Goal: Transaction & Acquisition: Download file/media

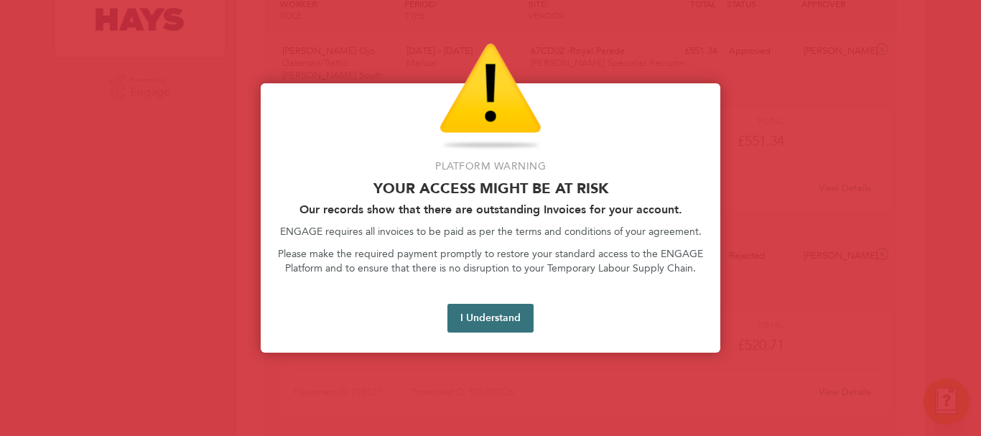
click at [490, 308] on button "I Understand" at bounding box center [490, 318] width 86 height 29
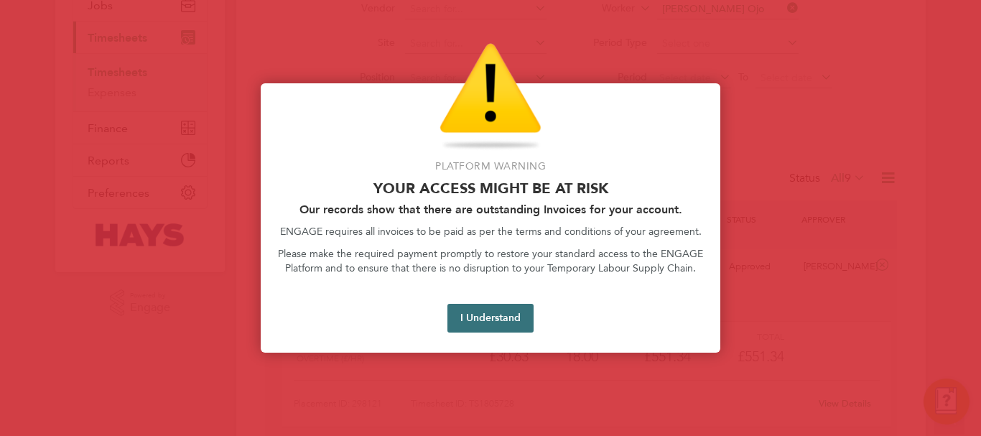
click at [465, 322] on button "I Understand" at bounding box center [490, 318] width 86 height 29
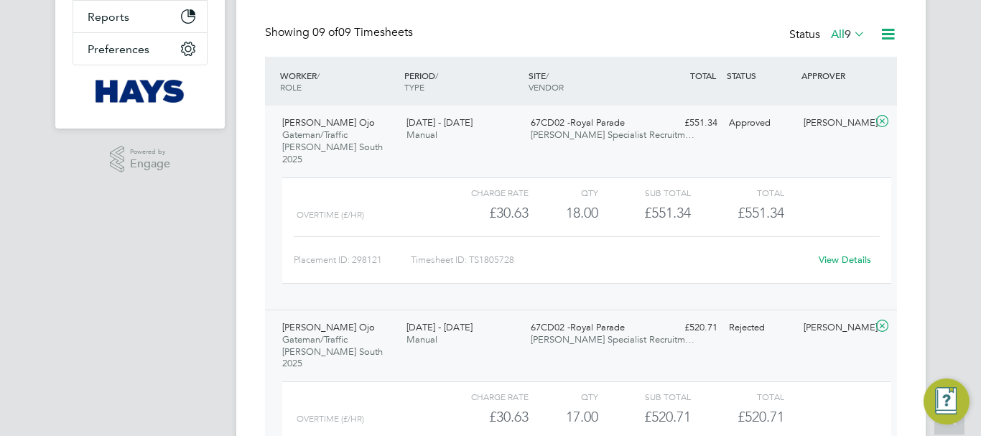
scroll to position [469, 0]
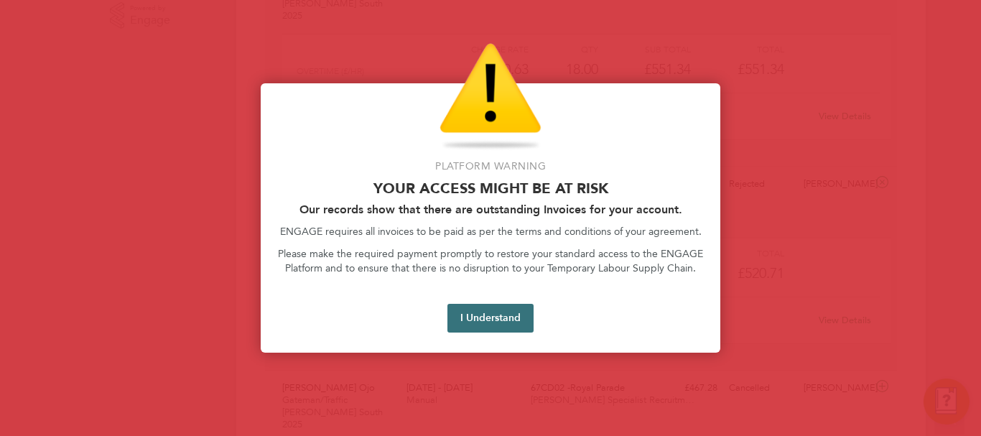
click at [480, 315] on button "I Understand" at bounding box center [490, 318] width 86 height 29
click at [488, 311] on button "I Understand" at bounding box center [490, 318] width 86 height 29
click at [506, 322] on button "I Understand" at bounding box center [490, 318] width 86 height 29
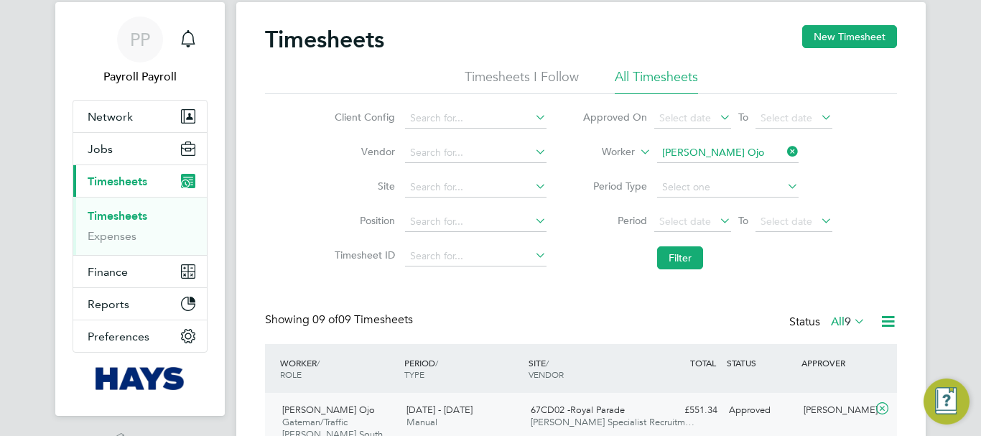
scroll to position [0, 0]
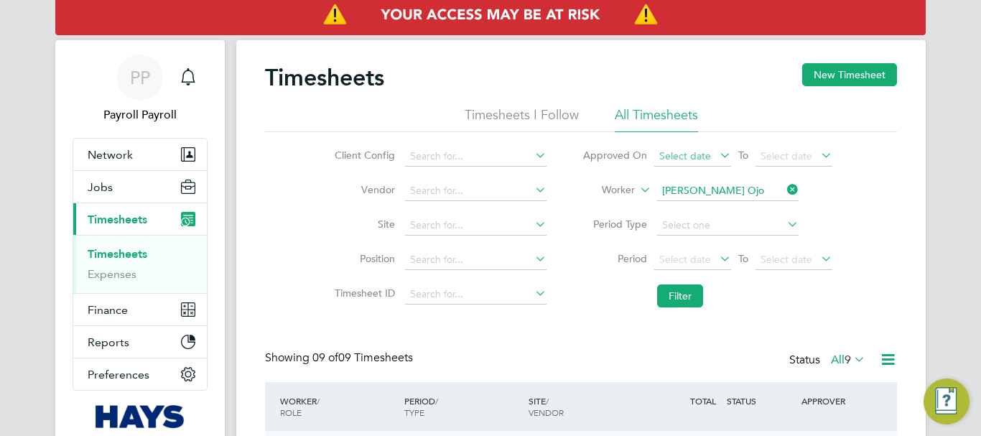
click at [677, 157] on span "Select date" at bounding box center [685, 155] width 52 height 13
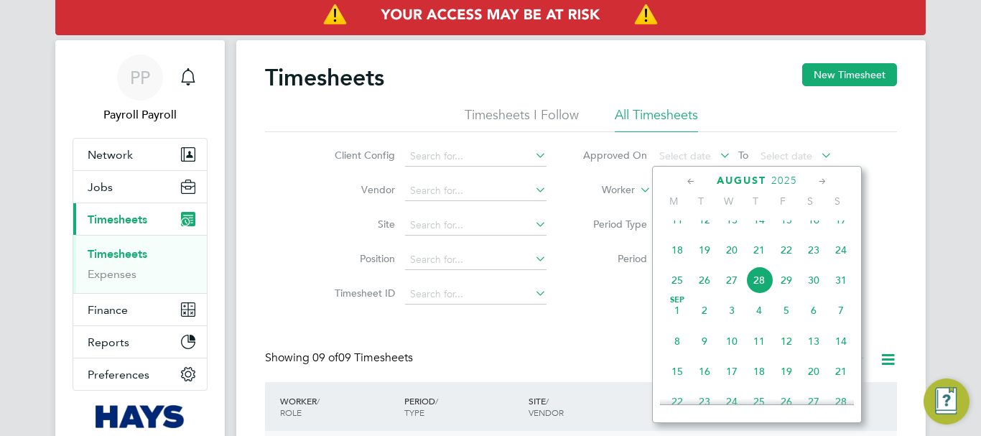
click at [532, 257] on icon at bounding box center [532, 258] width 0 height 20
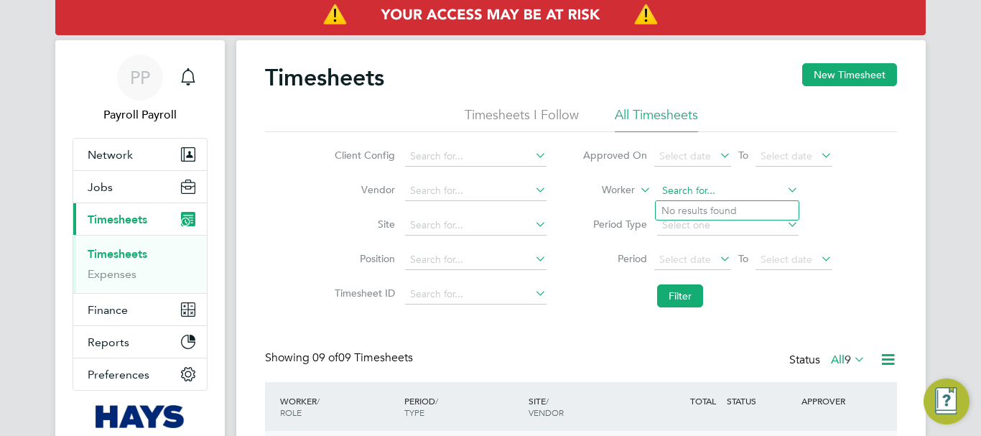
click at [730, 192] on input at bounding box center [727, 191] width 141 height 20
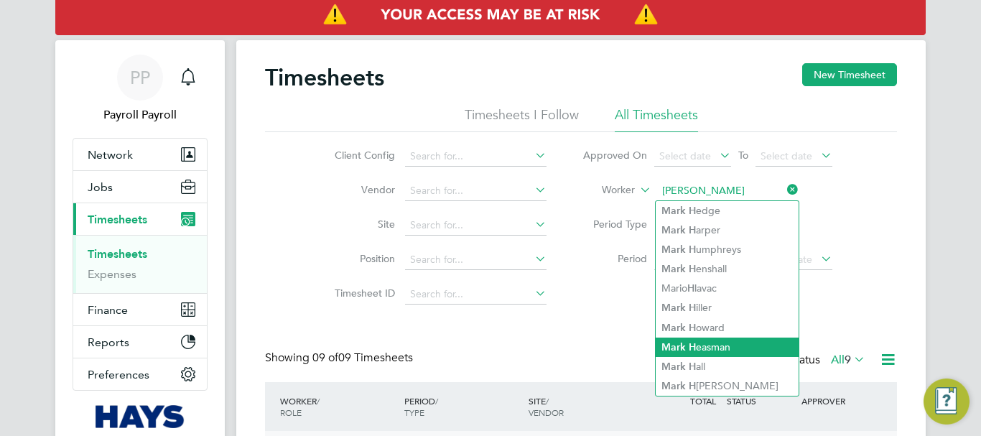
click at [691, 341] on b "H" at bounding box center [692, 347] width 7 height 12
type input "[PERSON_NAME]"
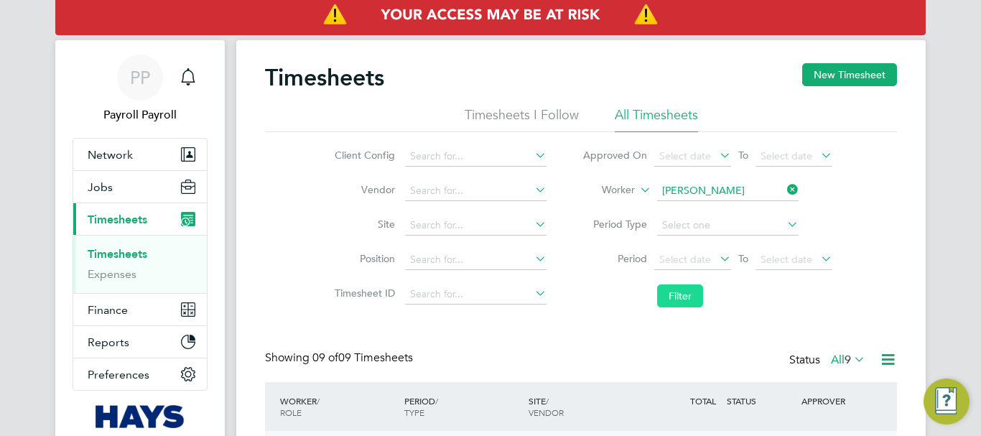
click at [695, 289] on button "Filter" at bounding box center [680, 295] width 46 height 23
click at [670, 300] on button "Filter" at bounding box center [680, 295] width 46 height 23
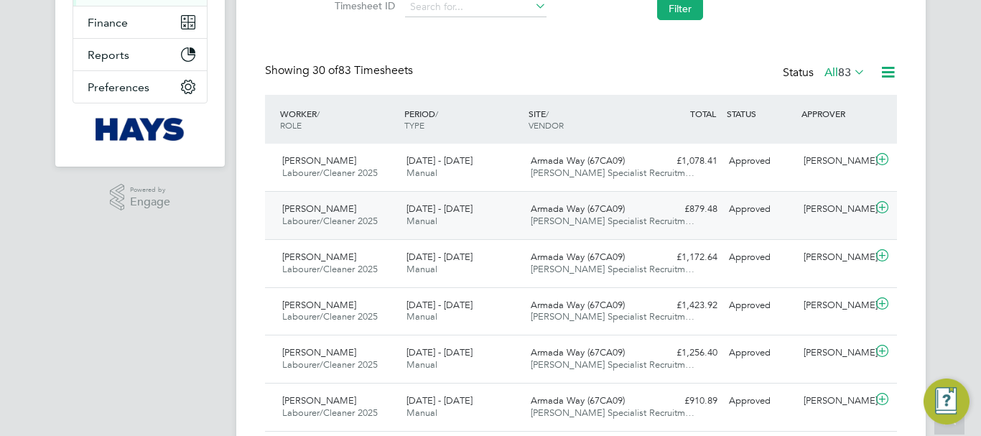
click at [630, 206] on div "Armada Way (67CA09) [PERSON_NAME] Specialist Recruitm…" at bounding box center [587, 215] width 124 height 36
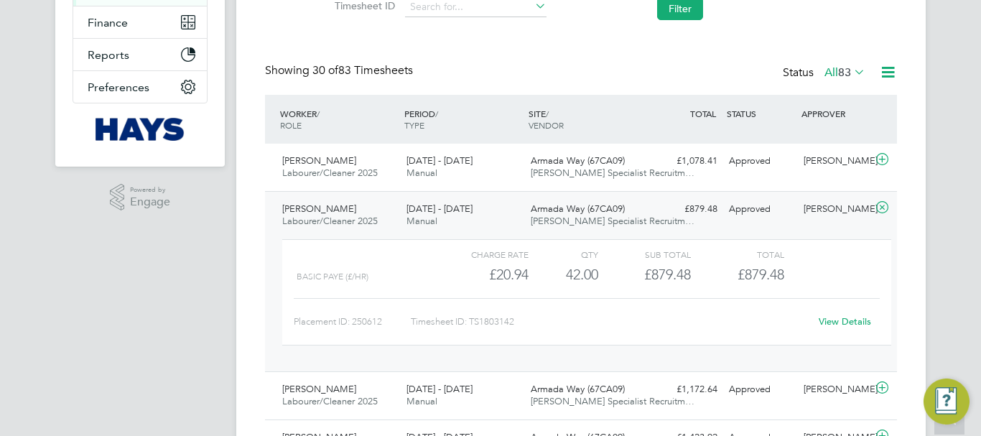
click at [839, 322] on link "View Details" at bounding box center [845, 321] width 52 height 12
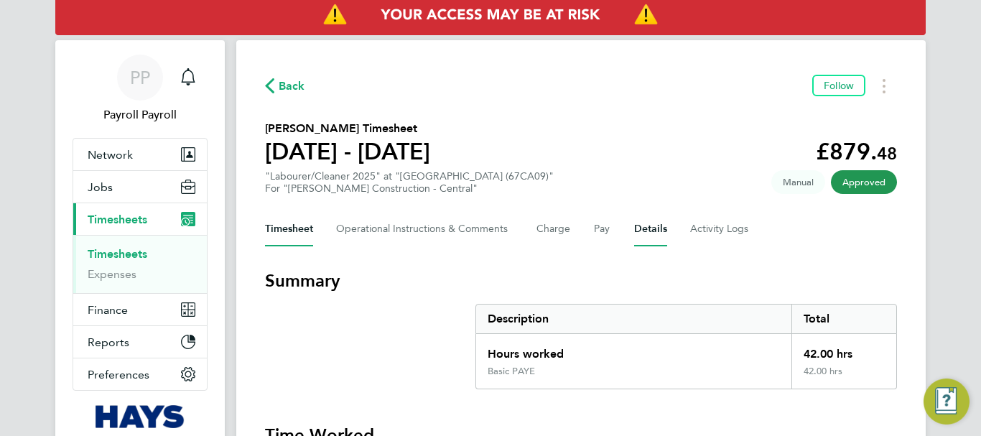
click at [650, 225] on button "Details" at bounding box center [650, 229] width 33 height 34
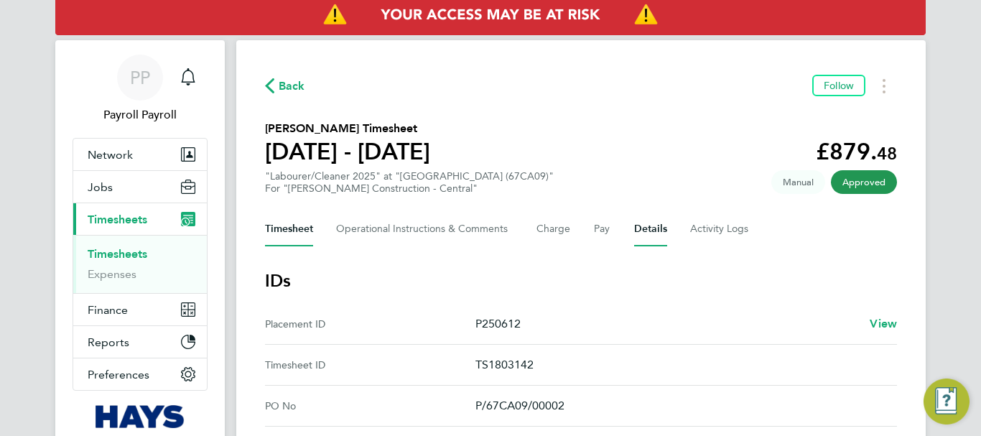
click at [304, 232] on button "Timesheet" at bounding box center [289, 229] width 48 height 34
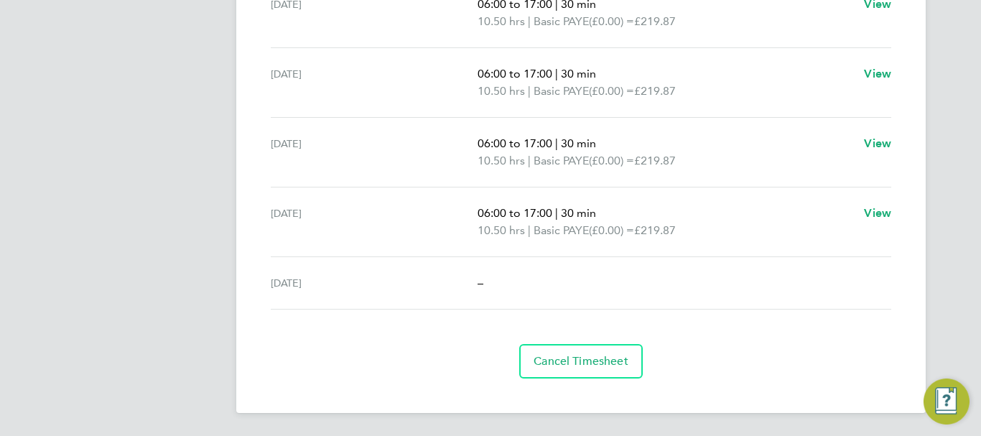
scroll to position [513, 0]
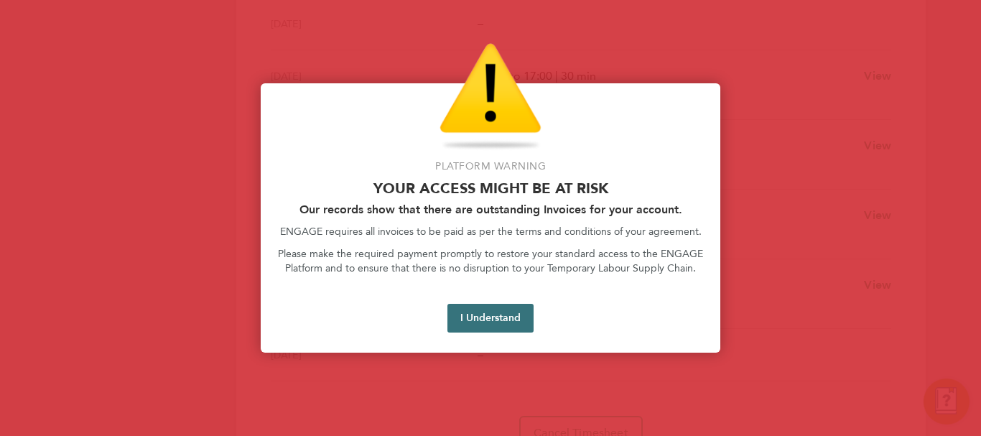
click at [506, 315] on button "I Understand" at bounding box center [490, 318] width 86 height 29
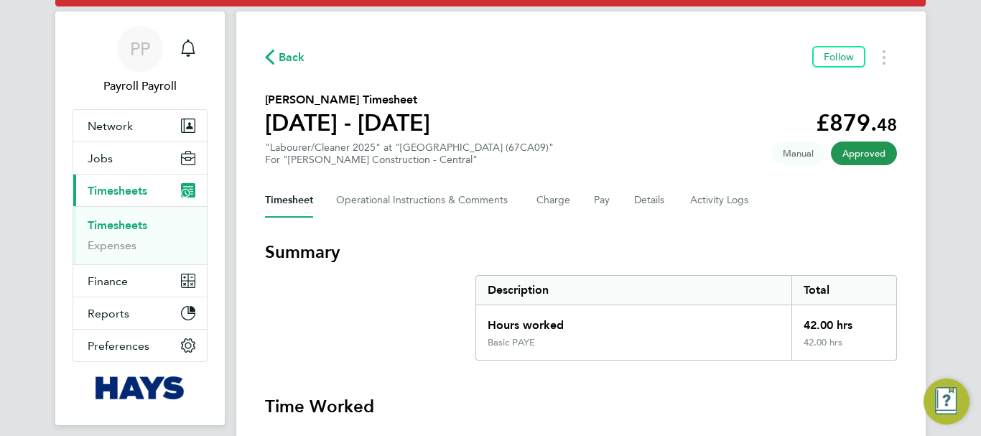
scroll to position [27, 0]
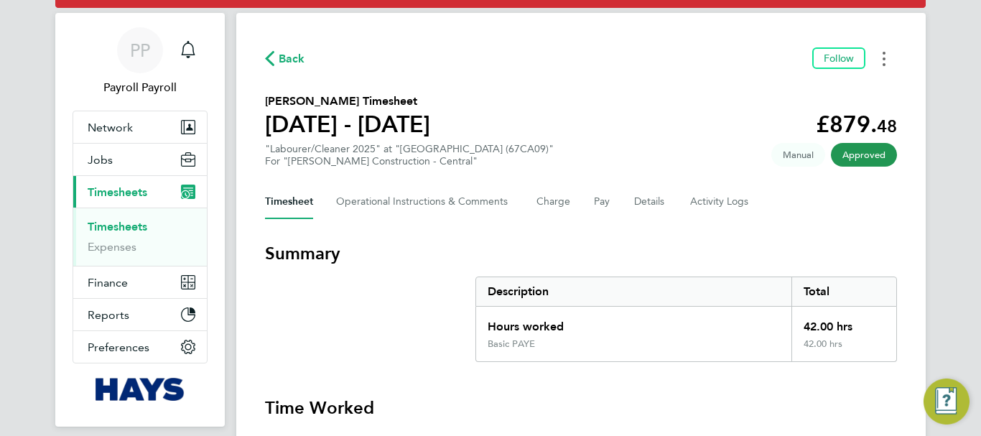
click at [879, 60] on button "Timesheets Menu" at bounding box center [884, 58] width 26 height 22
click at [791, 95] on link "Download timesheet" at bounding box center [811, 90] width 172 height 29
